Goal: Task Accomplishment & Management: Use online tool/utility

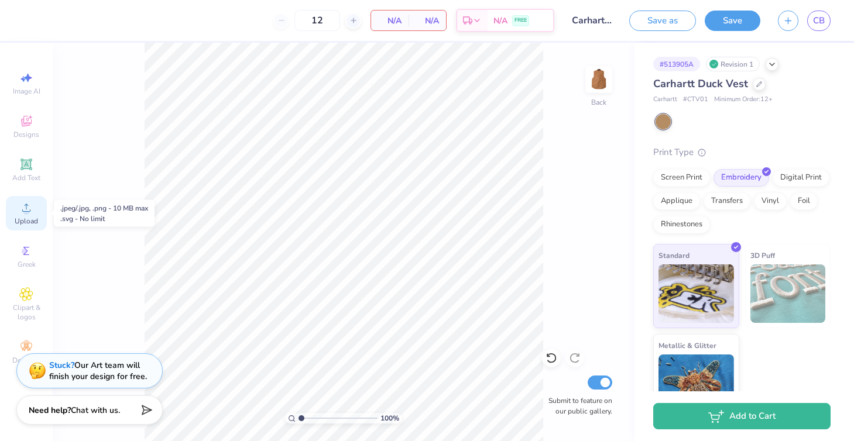
click at [26, 207] on icon at bounding box center [26, 208] width 14 height 14
click at [29, 210] on icon at bounding box center [26, 208] width 14 height 14
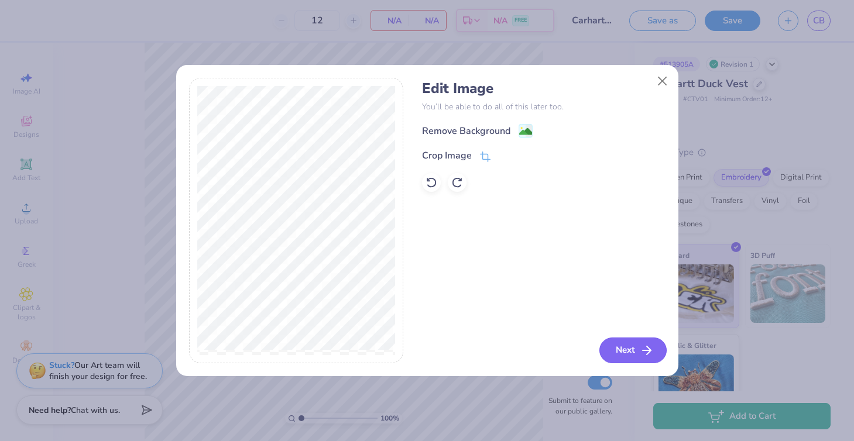
click at [644, 351] on icon "button" at bounding box center [647, 351] width 14 height 14
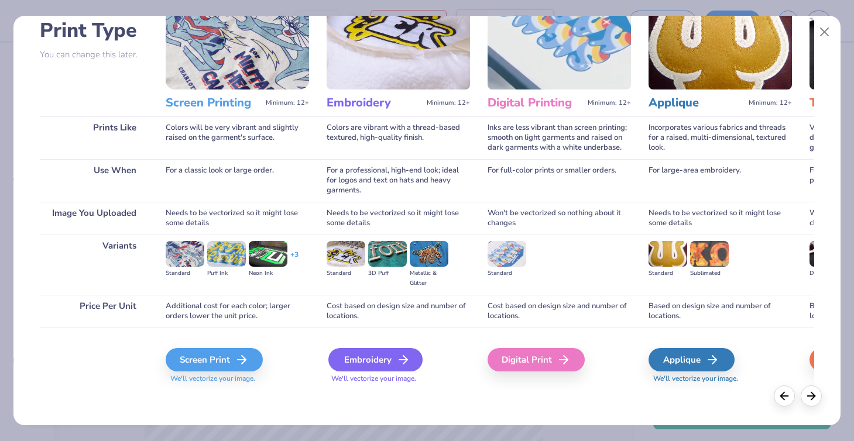
scroll to position [84, 0]
click at [390, 359] on div "Embroidery" at bounding box center [375, 359] width 94 height 23
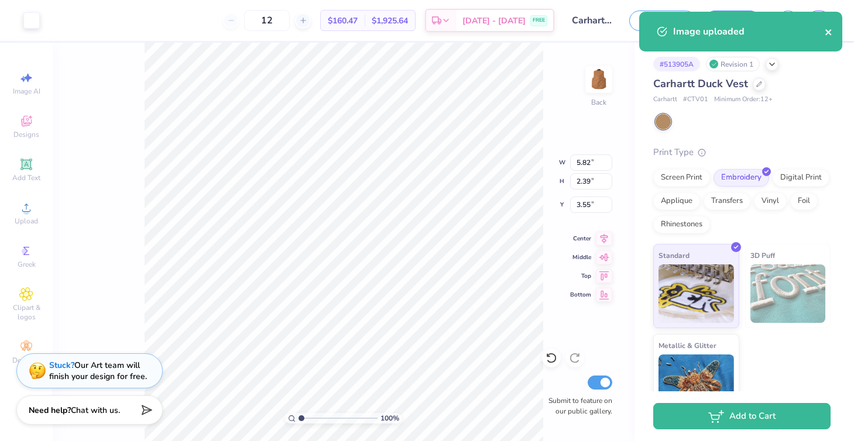
click at [828, 32] on icon "close" at bounding box center [828, 32] width 6 height 6
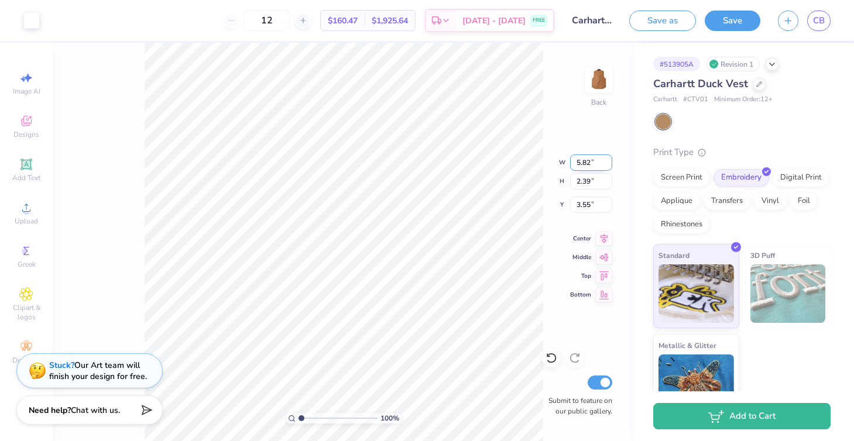
click at [590, 165] on input "5.82" at bounding box center [591, 163] width 42 height 16
type input "5.8"
type input "5"
type input "4"
type input "4.00"
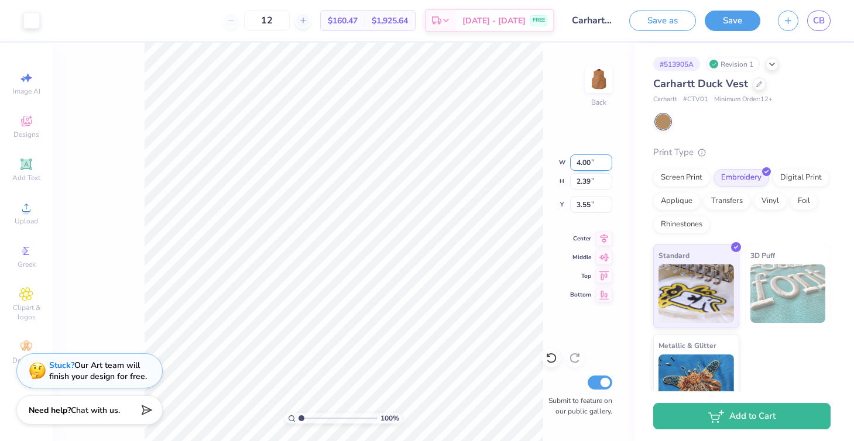
type input "1.65"
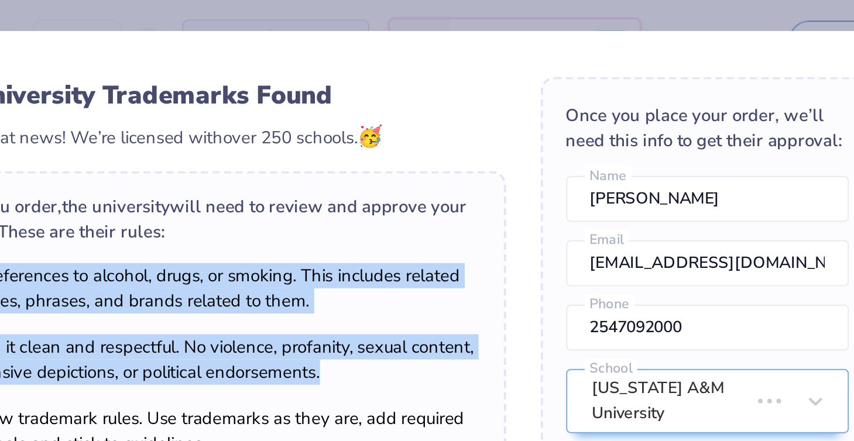
click at [184, 124] on div "Once you order, the university will need to review and approve your design. The…" at bounding box center [333, 165] width 303 height 157
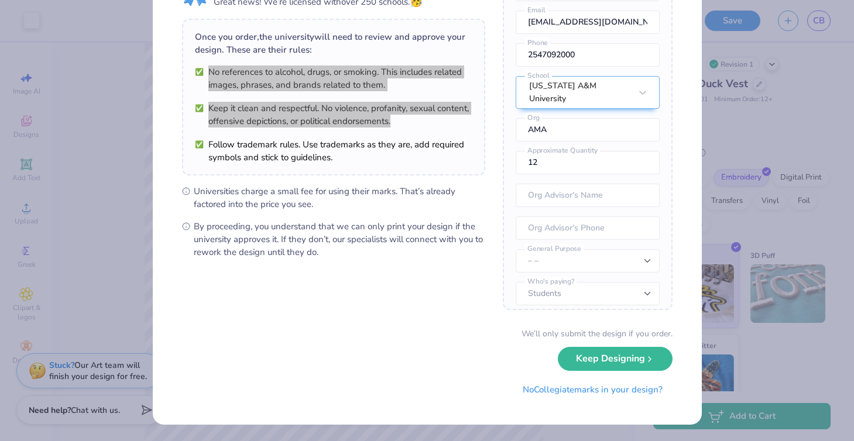
scroll to position [68, 0]
click at [593, 352] on button "Keep Designing" at bounding box center [615, 357] width 115 height 24
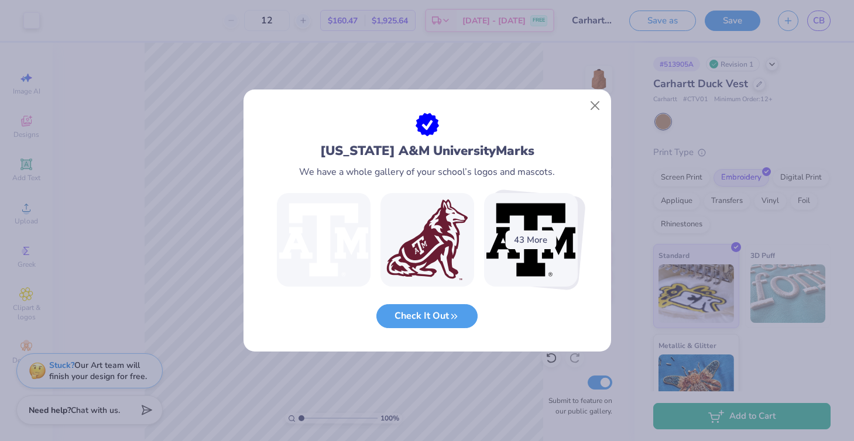
scroll to position [0, 0]
click at [595, 106] on button "Close" at bounding box center [595, 106] width 22 height 22
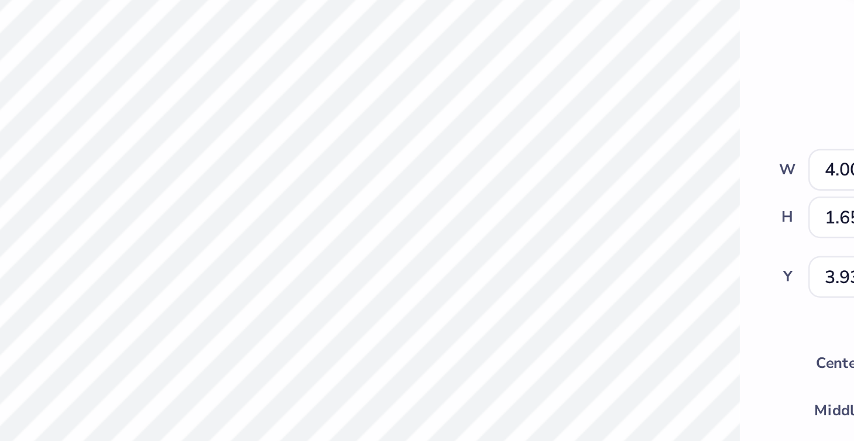
type input "3.00"
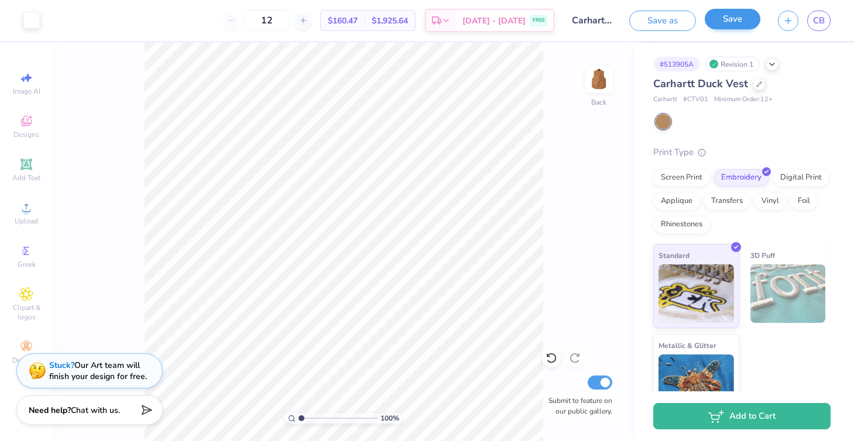
click at [735, 18] on button "Save" at bounding box center [733, 19] width 56 height 20
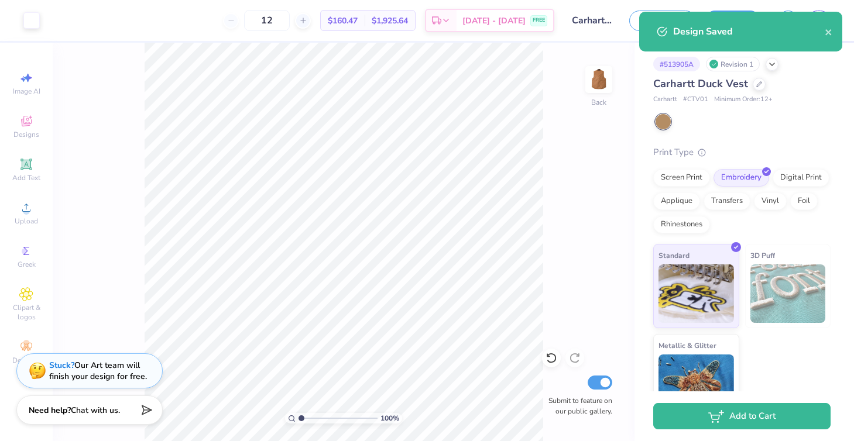
click at [835, 32] on div "Design Saved" at bounding box center [740, 32] width 203 height 40
click at [831, 31] on icon "close" at bounding box center [829, 32] width 8 height 9
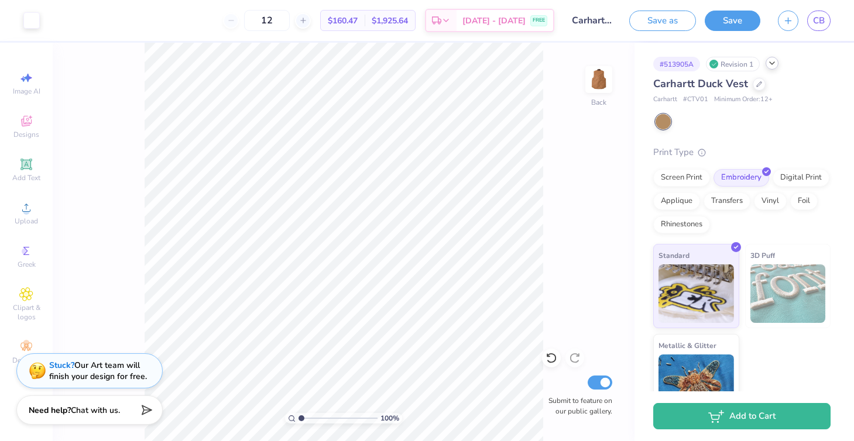
click at [776, 64] on icon at bounding box center [772, 63] width 9 height 9
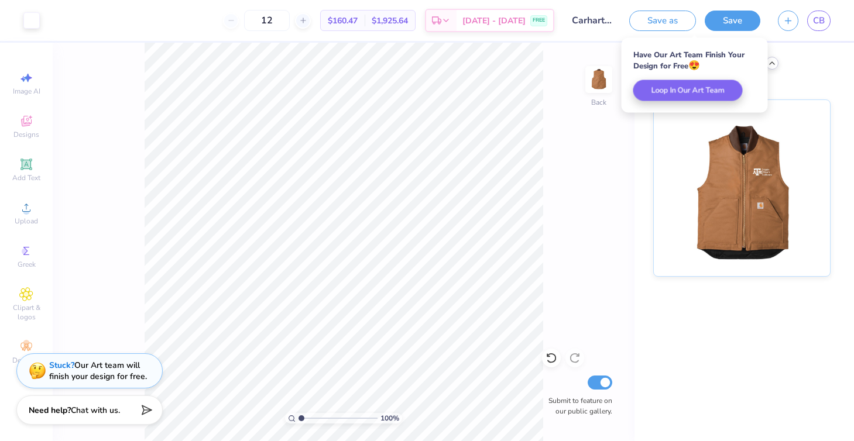
click at [775, 61] on icon at bounding box center [772, 63] width 9 height 9
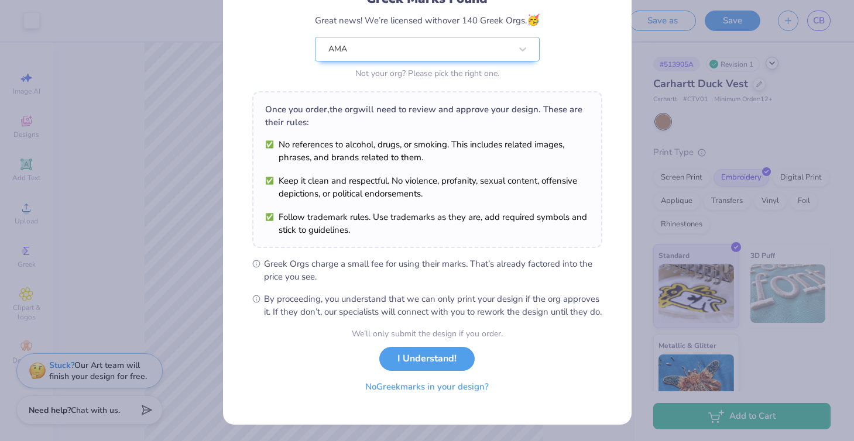
scroll to position [107, 0]
click at [462, 392] on button "No Greek marks in your design?" at bounding box center [426, 387] width 143 height 24
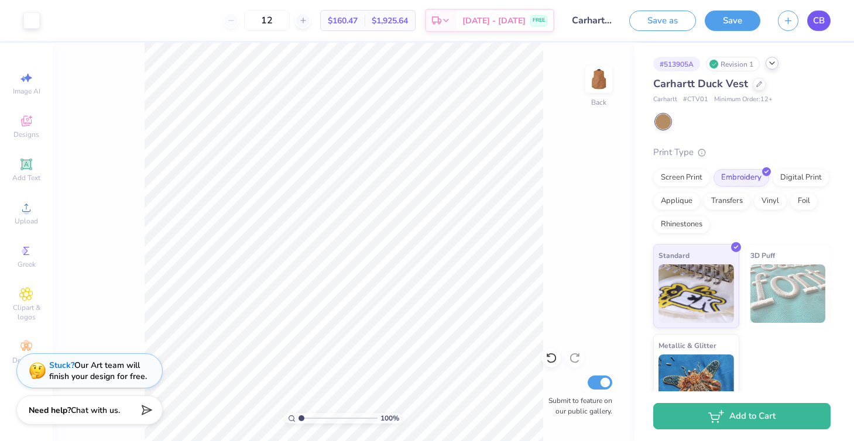
click at [823, 15] on span "CB" at bounding box center [819, 20] width 12 height 13
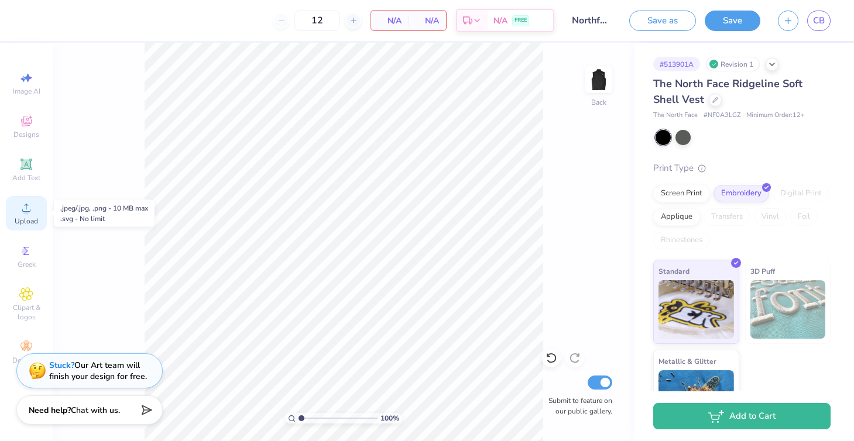
click at [31, 215] on div "Upload" at bounding box center [26, 213] width 41 height 35
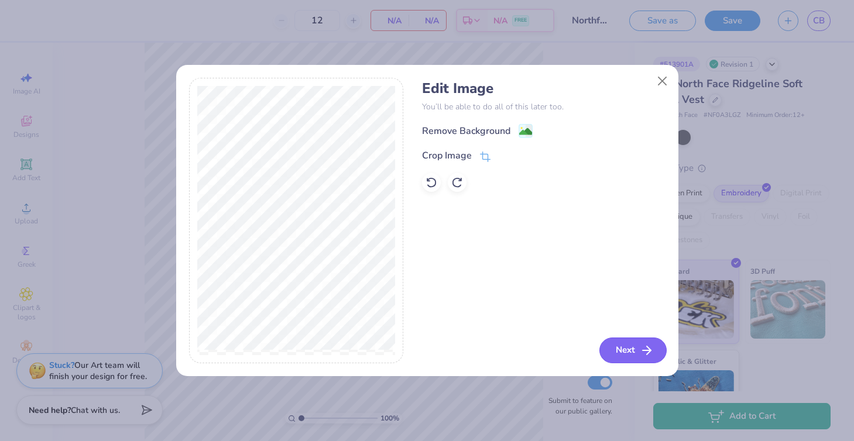
click at [641, 357] on icon "button" at bounding box center [647, 351] width 14 height 14
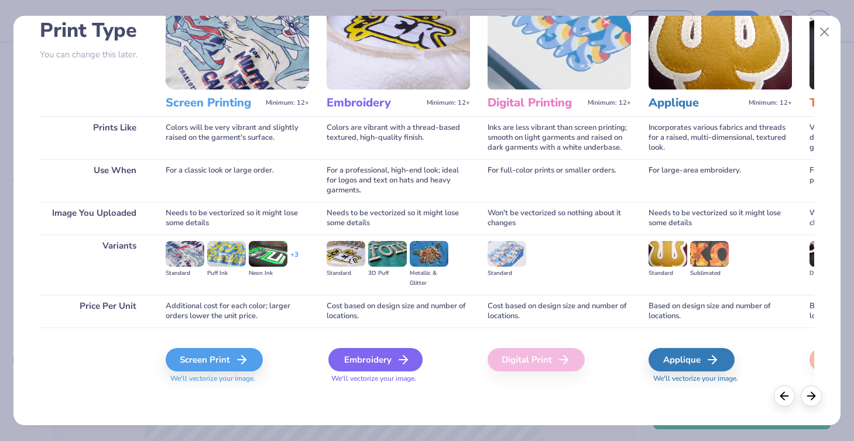
scroll to position [84, 0]
click at [378, 363] on div "Embroidery" at bounding box center [375, 359] width 94 height 23
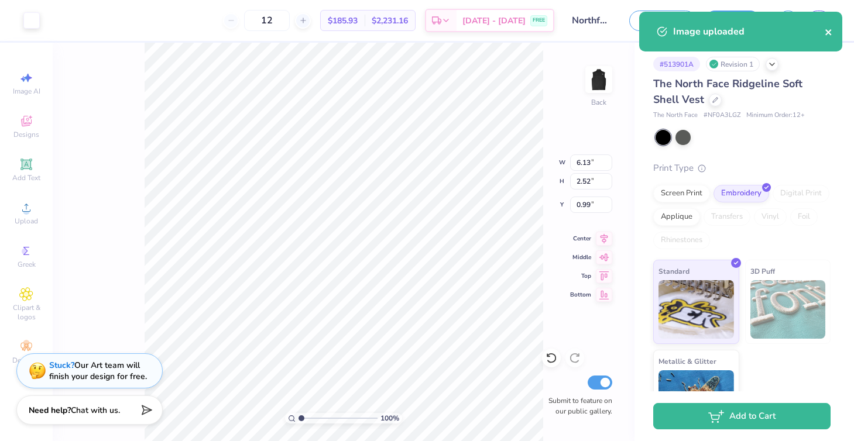
click at [832, 30] on icon "close" at bounding box center [829, 32] width 8 height 9
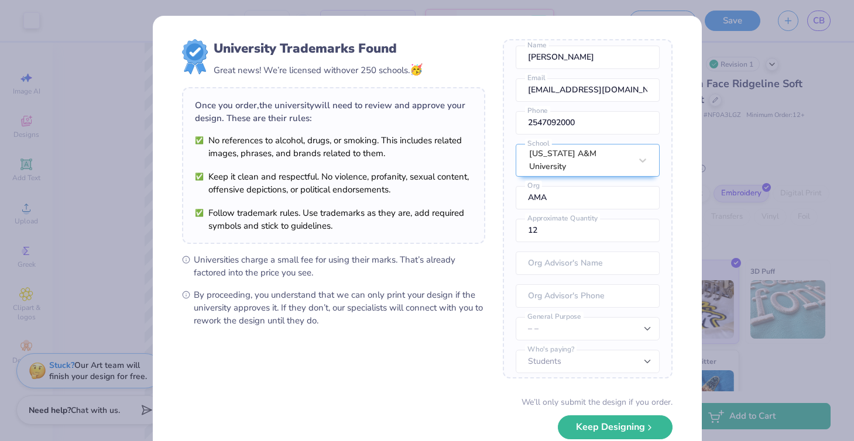
scroll to position [43, 0]
select select "Member apparel for registered Student Organization / Department / School"
click at [633, 424] on button "Keep Designing" at bounding box center [615, 425] width 115 height 24
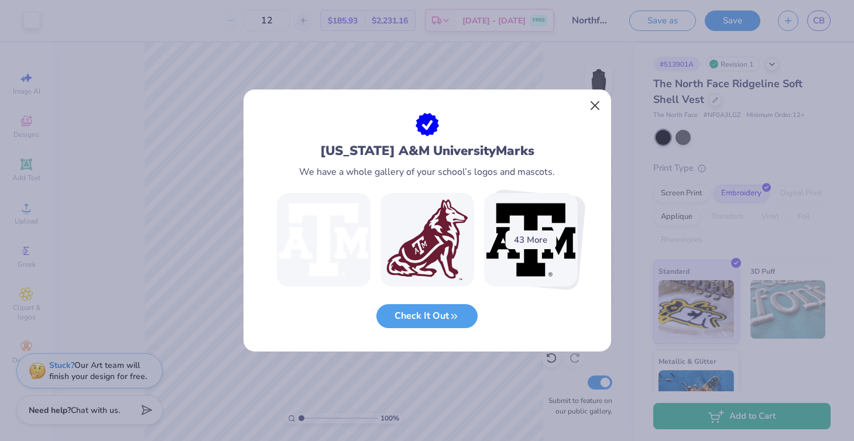
click at [596, 101] on button "Close" at bounding box center [595, 106] width 22 height 22
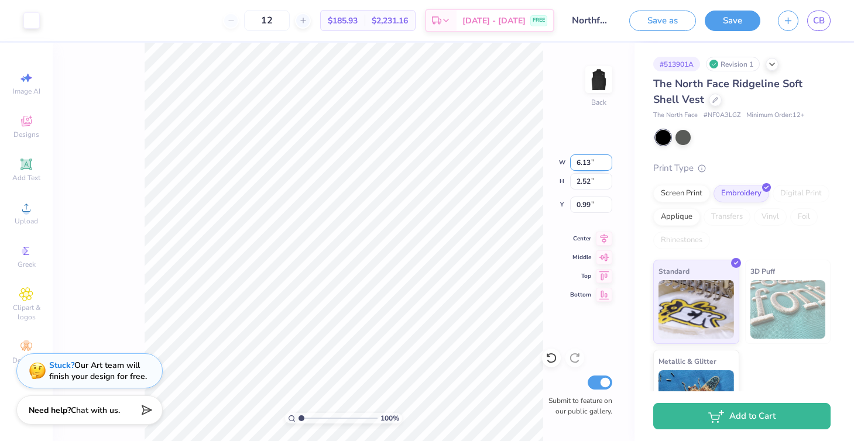
click at [591, 163] on input "6.13" at bounding box center [591, 163] width 42 height 16
type input "6.1"
type input "6"
type input "4"
type input "4.00"
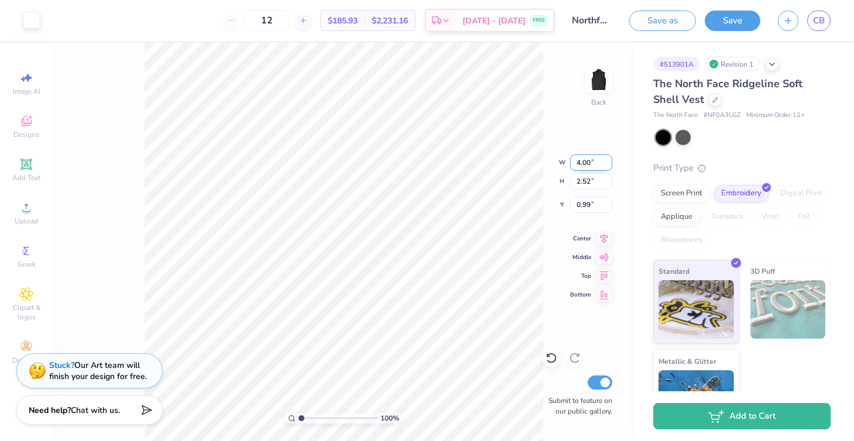
type input "1.65"
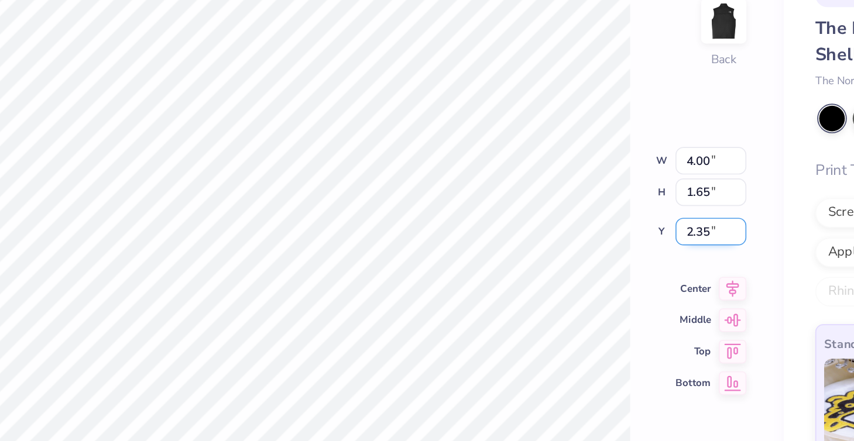
click at [570, 197] on input "2.35" at bounding box center [591, 205] width 42 height 16
type input "2.3"
type input "2"
type input "3"
type input "3.00"
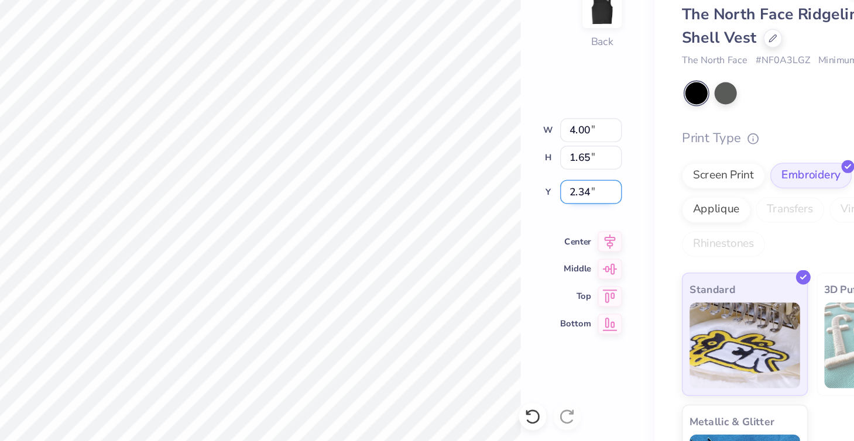
click at [570, 197] on input "2.34" at bounding box center [591, 205] width 42 height 16
click at [570, 197] on input "2.33" at bounding box center [591, 205] width 42 height 16
click at [570, 197] on input "2.36" at bounding box center [591, 205] width 42 height 16
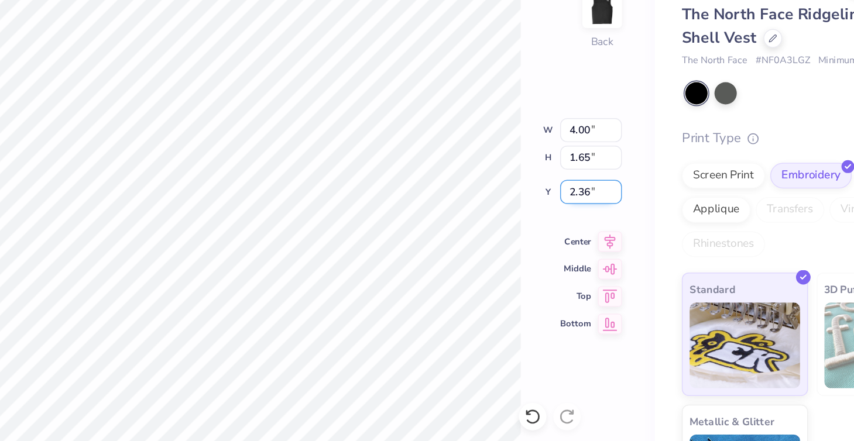
click at [570, 197] on input "2.36" at bounding box center [591, 205] width 42 height 16
type input "2.3"
type input "2"
type input "3"
type input "2.35"
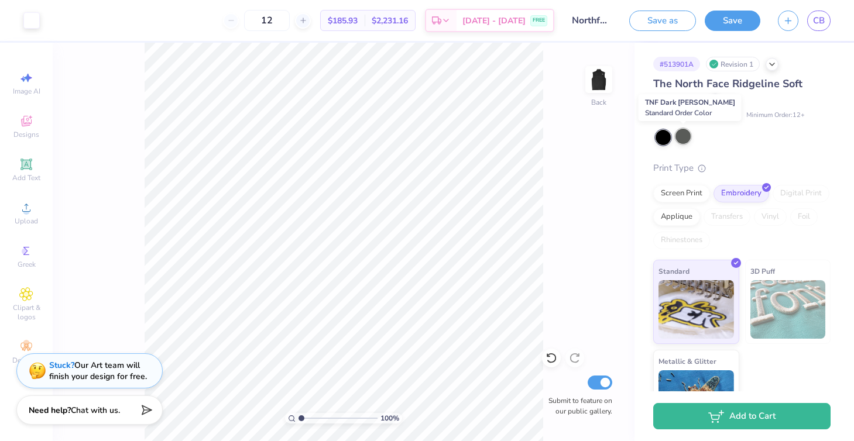
click at [684, 139] on div at bounding box center [683, 136] width 15 height 15
click at [746, 18] on button "Save" at bounding box center [733, 19] width 56 height 20
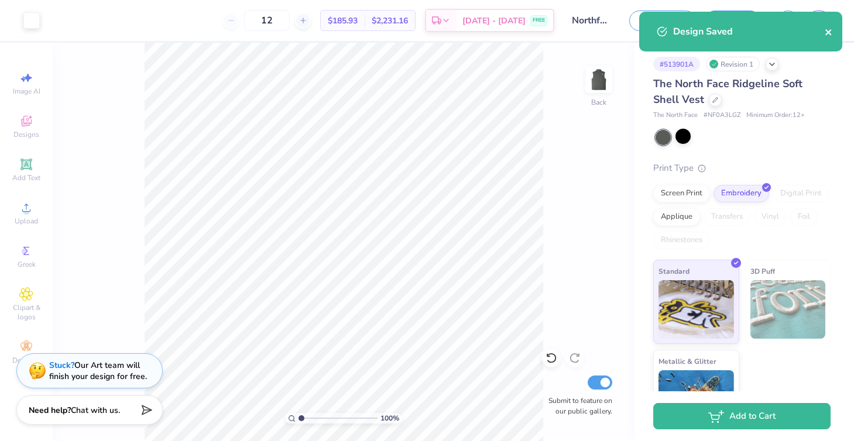
click at [828, 33] on icon "close" at bounding box center [829, 32] width 8 height 9
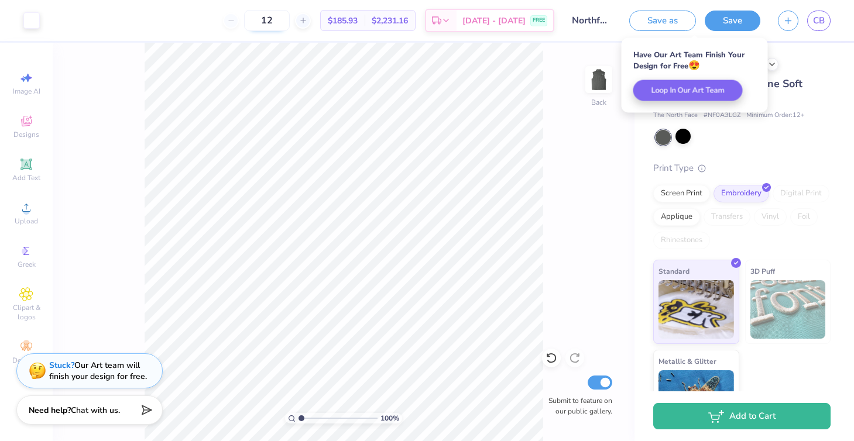
click at [289, 22] on input "12" at bounding box center [267, 20] width 46 height 21
type input "1"
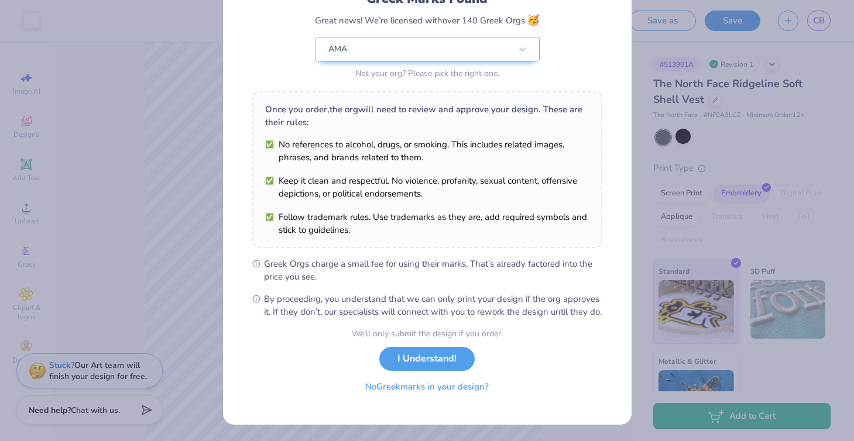
scroll to position [107, 0]
click at [462, 392] on button "No Greek marks in your design?" at bounding box center [426, 387] width 143 height 24
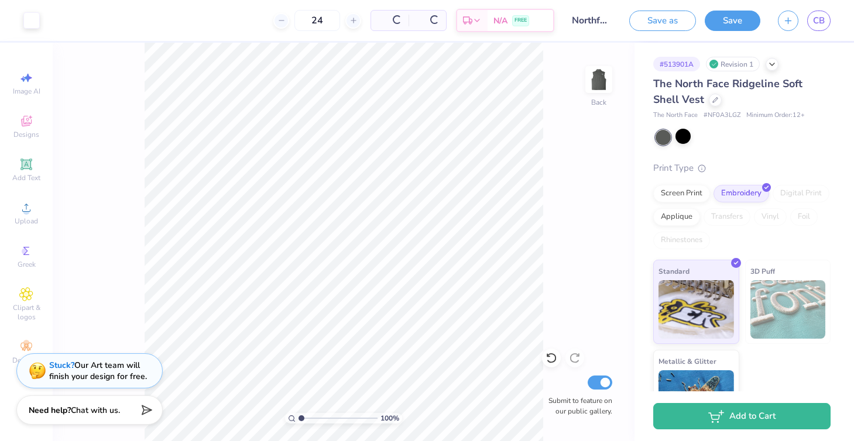
scroll to position [0, 0]
click at [287, 20] on input "24" at bounding box center [267, 20] width 46 height 21
type input "2"
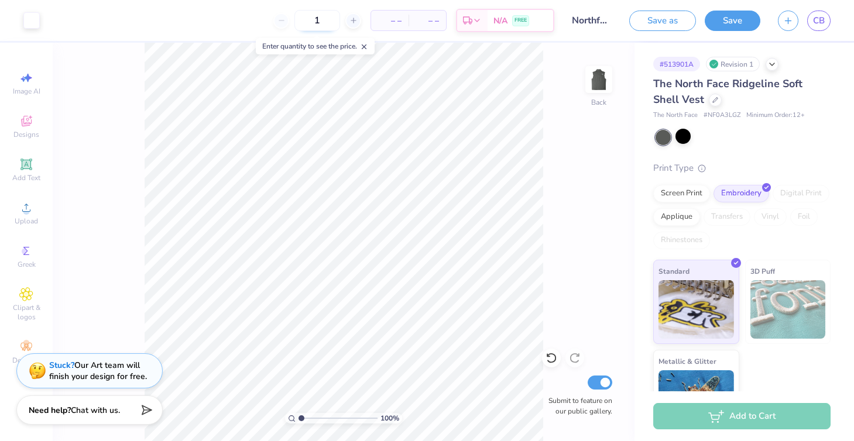
type input "12"
